Goal: Task Accomplishment & Management: Manage account settings

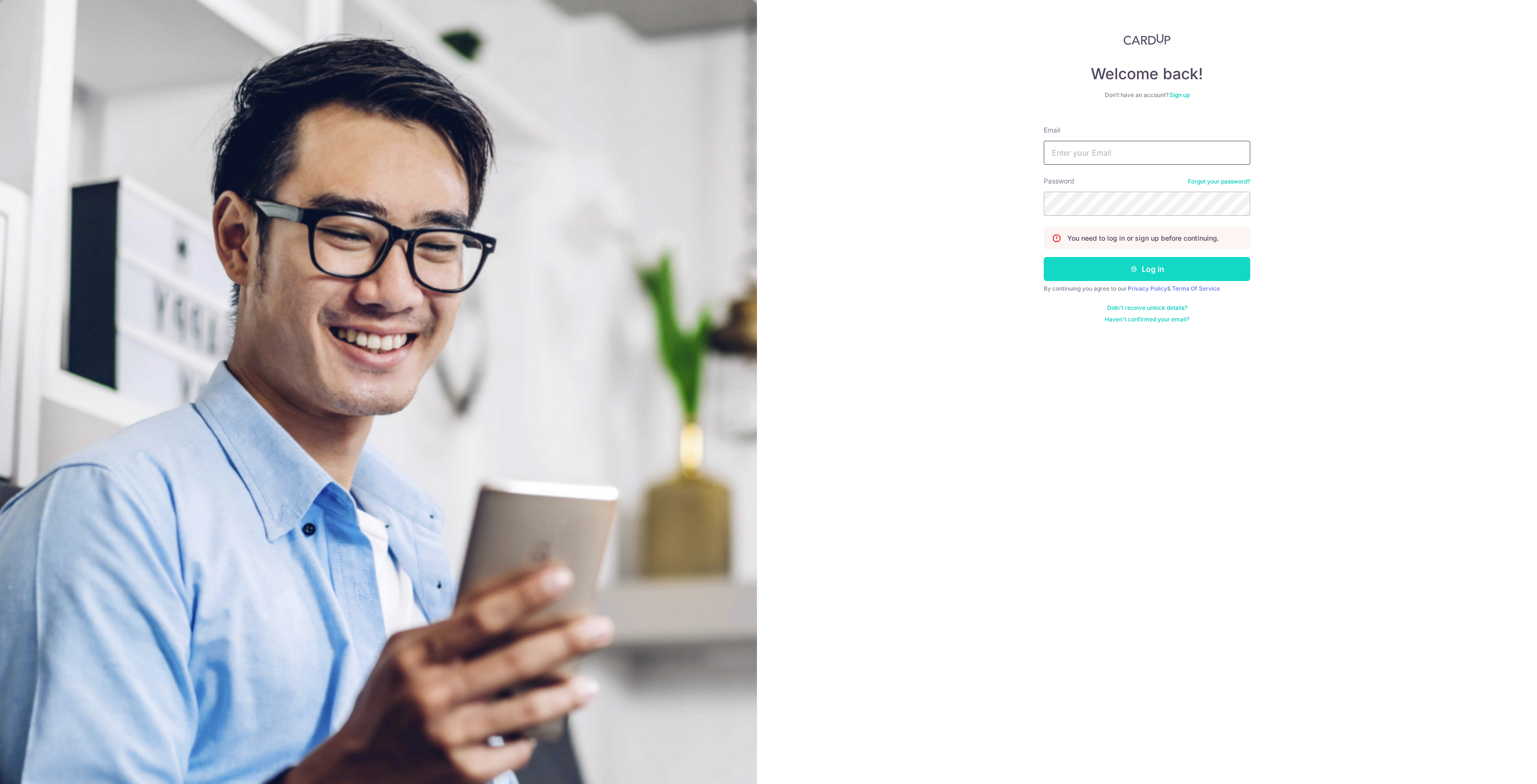
type input "[EMAIL_ADDRESS][DOMAIN_NAME]"
click at [1091, 265] on button "Log in" at bounding box center [1147, 269] width 206 height 24
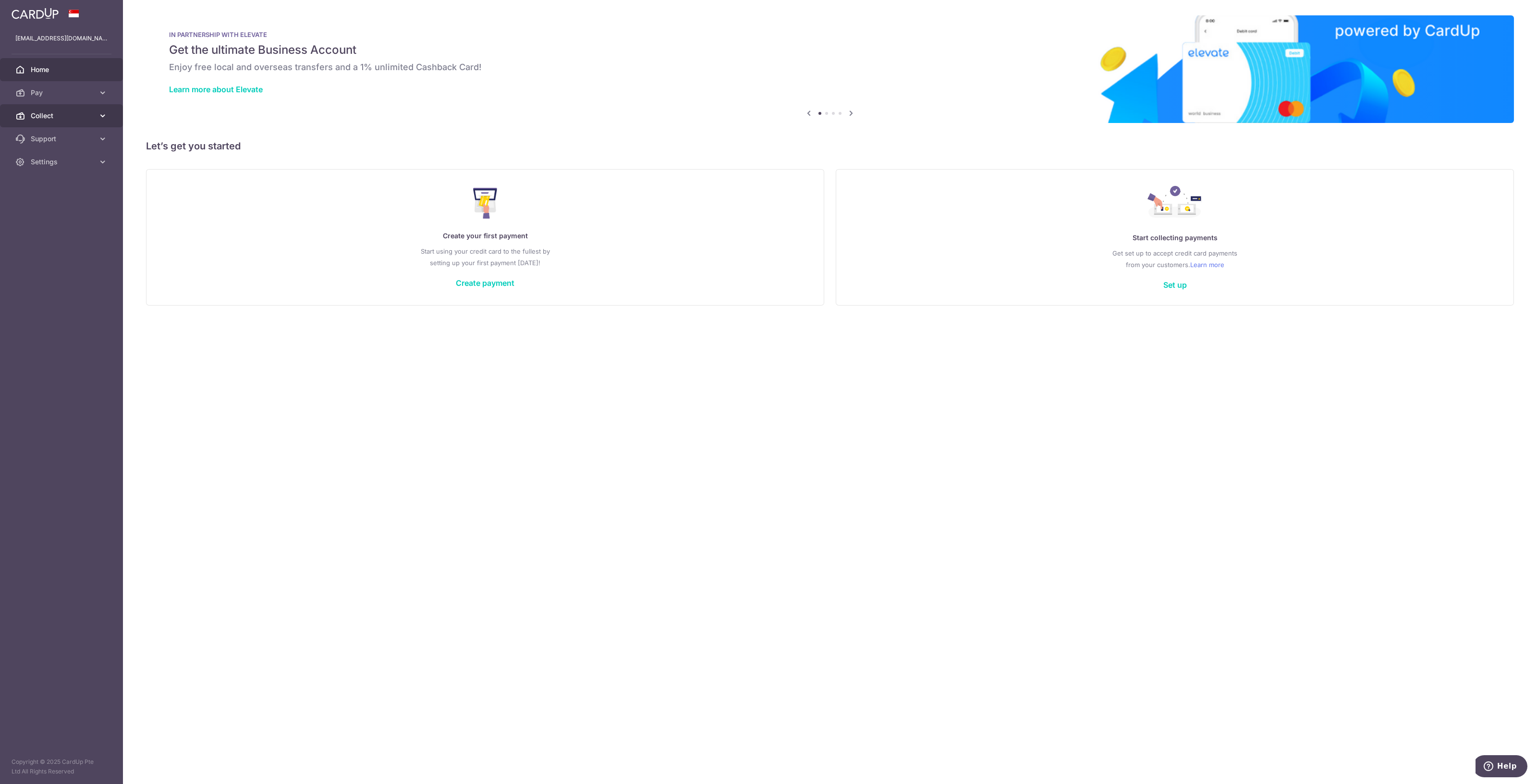
click at [56, 118] on span "Collect" at bounding box center [63, 116] width 63 height 10
click at [53, 143] on span "Dashboard" at bounding box center [63, 139] width 63 height 10
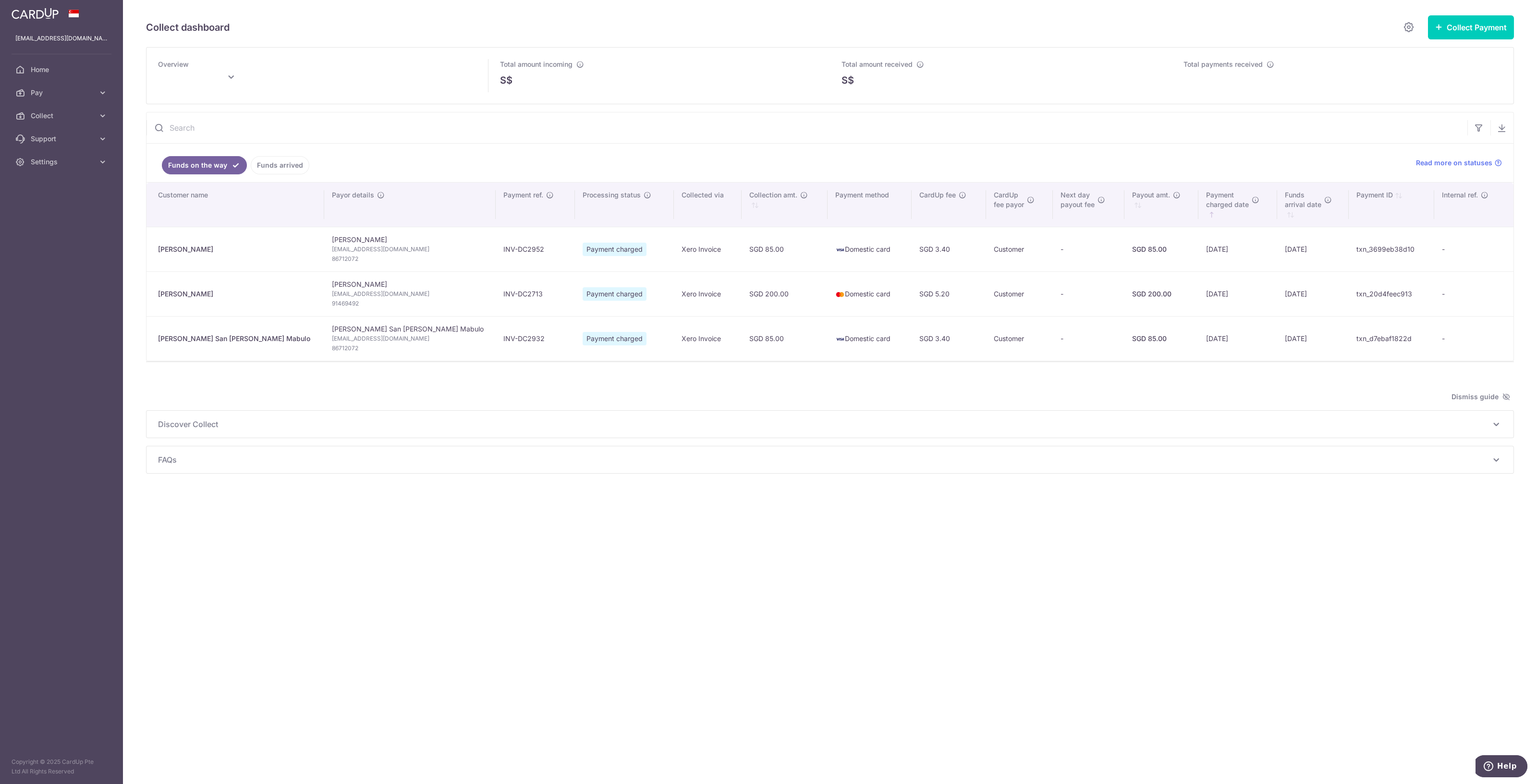
type input "[DATE]"
